Goal: Use online tool/utility: Use online tool/utility

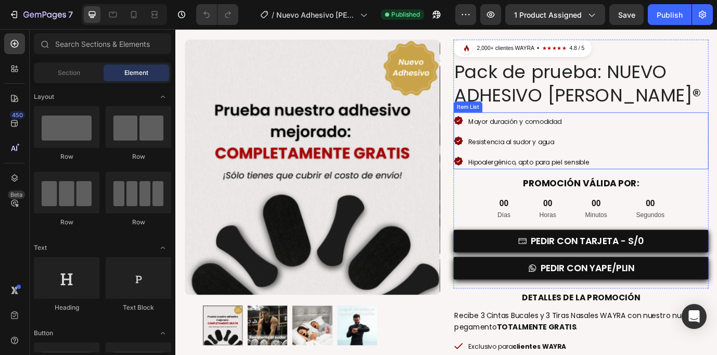
scroll to position [41, 0]
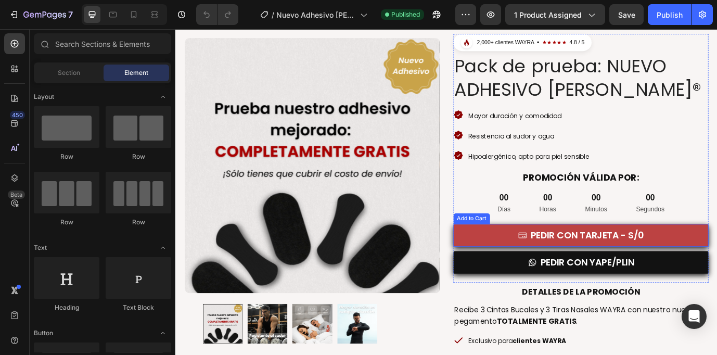
click at [537, 266] on button "PEDIR CON TARJETA - S/0" at bounding box center [642, 267] width 294 height 26
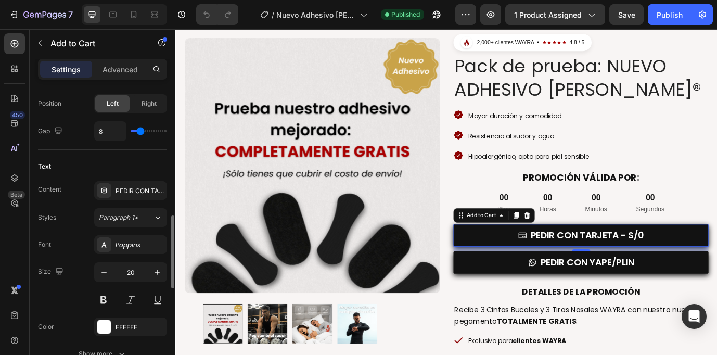
scroll to position [488, 0]
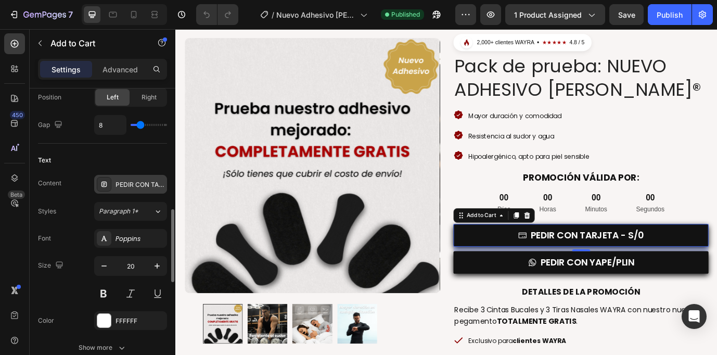
click at [125, 182] on div "PEDIR CON TARJETA - S/0" at bounding box center [139, 184] width 49 height 9
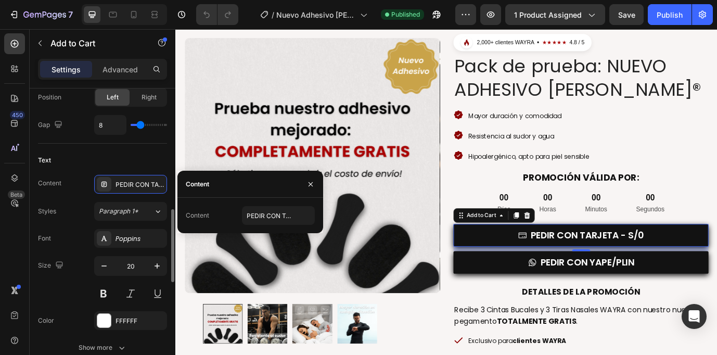
click at [65, 205] on div "Styles Paragraph 1*" at bounding box center [102, 211] width 129 height 19
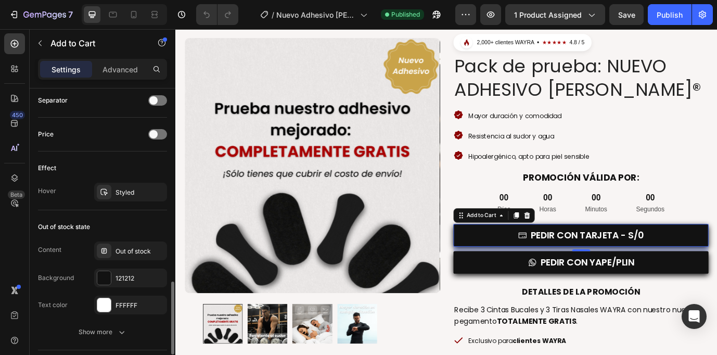
scroll to position [803, 0]
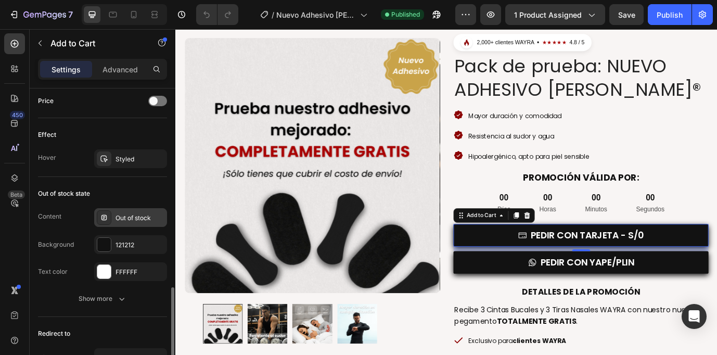
click at [131, 216] on div "Out of stock" at bounding box center [139, 217] width 49 height 9
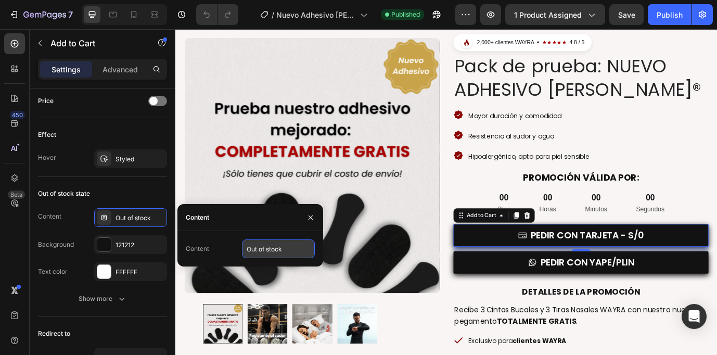
click at [264, 253] on input "Out of stock" at bounding box center [278, 248] width 73 height 19
type input "PROMOCIÓN FINALIZADA"
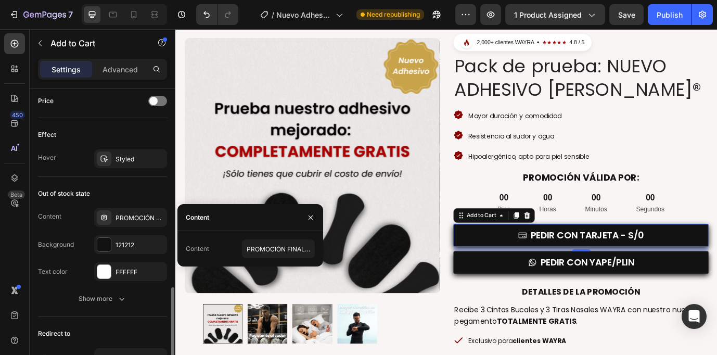
click at [143, 190] on div "Out of stock state" at bounding box center [102, 193] width 129 height 17
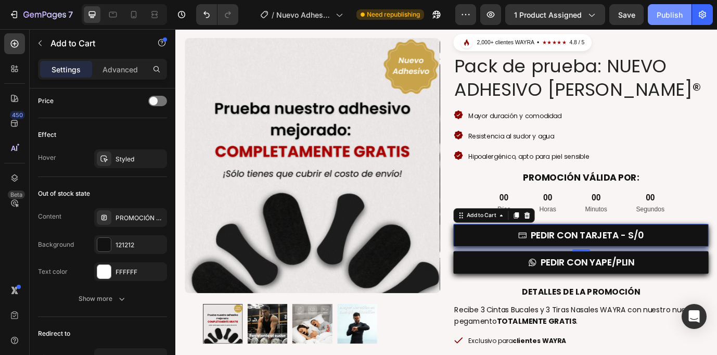
click at [663, 17] on div "Publish" at bounding box center [669, 14] width 26 height 11
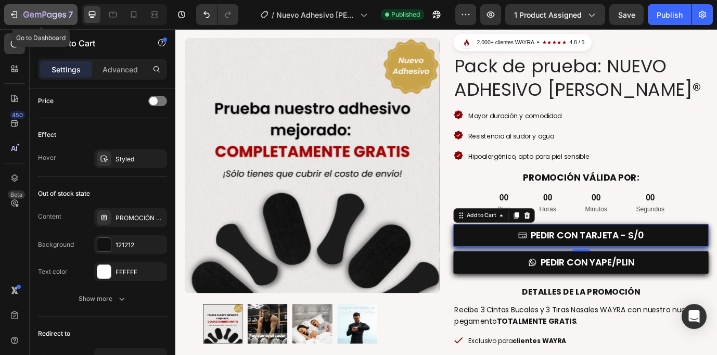
click at [31, 15] on icon "button" at bounding box center [32, 14] width 5 height 5
